Goal: Task Accomplishment & Management: Manage account settings

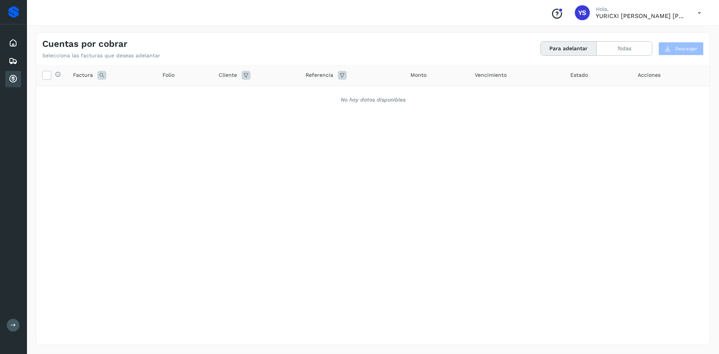
click at [226, 216] on div "Selecciona todas las facturas disponibles para adelanto Factura Folio Cliente R…" at bounding box center [372, 189] width 673 height 249
click at [10, 77] on icon at bounding box center [13, 79] width 9 height 9
click at [13, 64] on icon at bounding box center [13, 61] width 9 height 9
click at [9, 82] on icon at bounding box center [13, 79] width 9 height 9
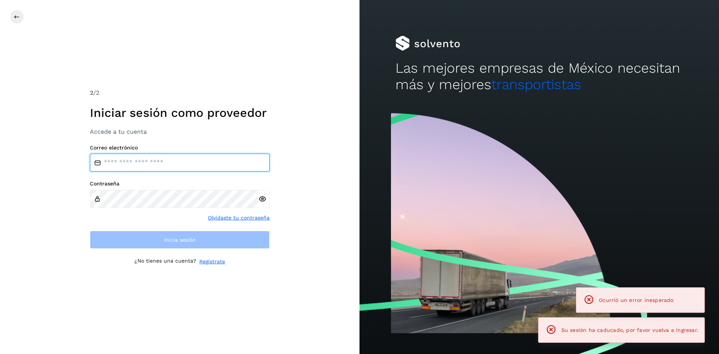
type input "**********"
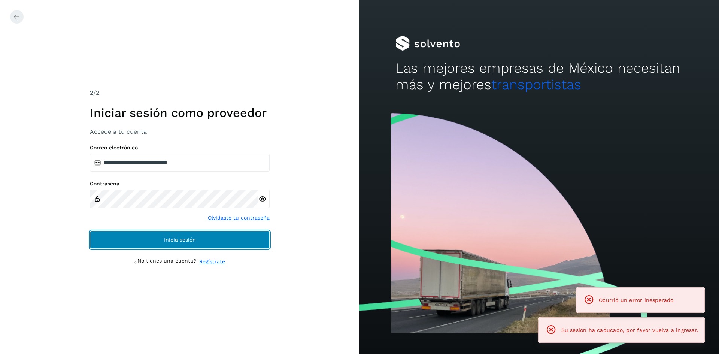
click at [228, 243] on button "Inicia sesión" at bounding box center [180, 240] width 180 height 18
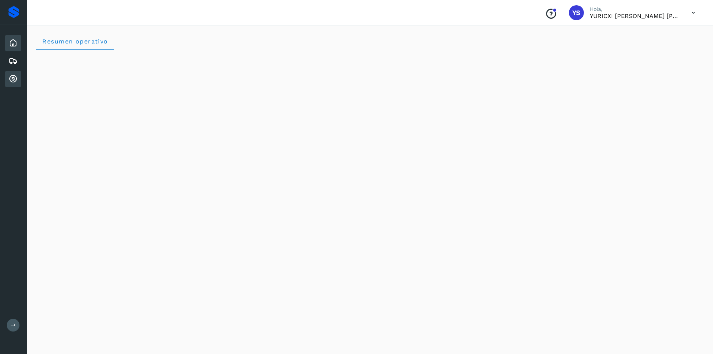
click at [16, 77] on icon at bounding box center [13, 79] width 9 height 9
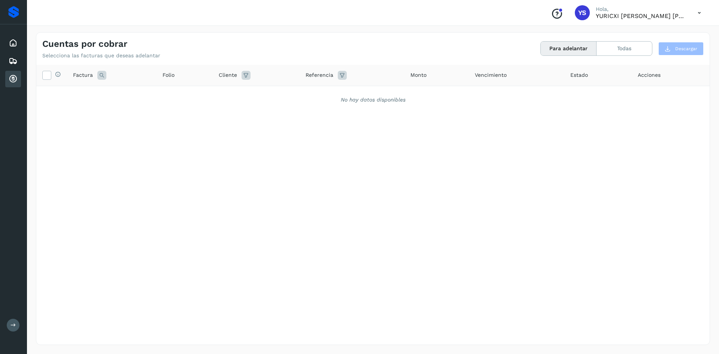
click at [399, 229] on div "Selecciona todas las facturas disponibles para adelanto Factura Folio Cliente R…" at bounding box center [372, 189] width 673 height 249
click at [604, 53] on button "Todas" at bounding box center [624, 49] width 55 height 14
